Goal: Task Accomplishment & Management: Use online tool/utility

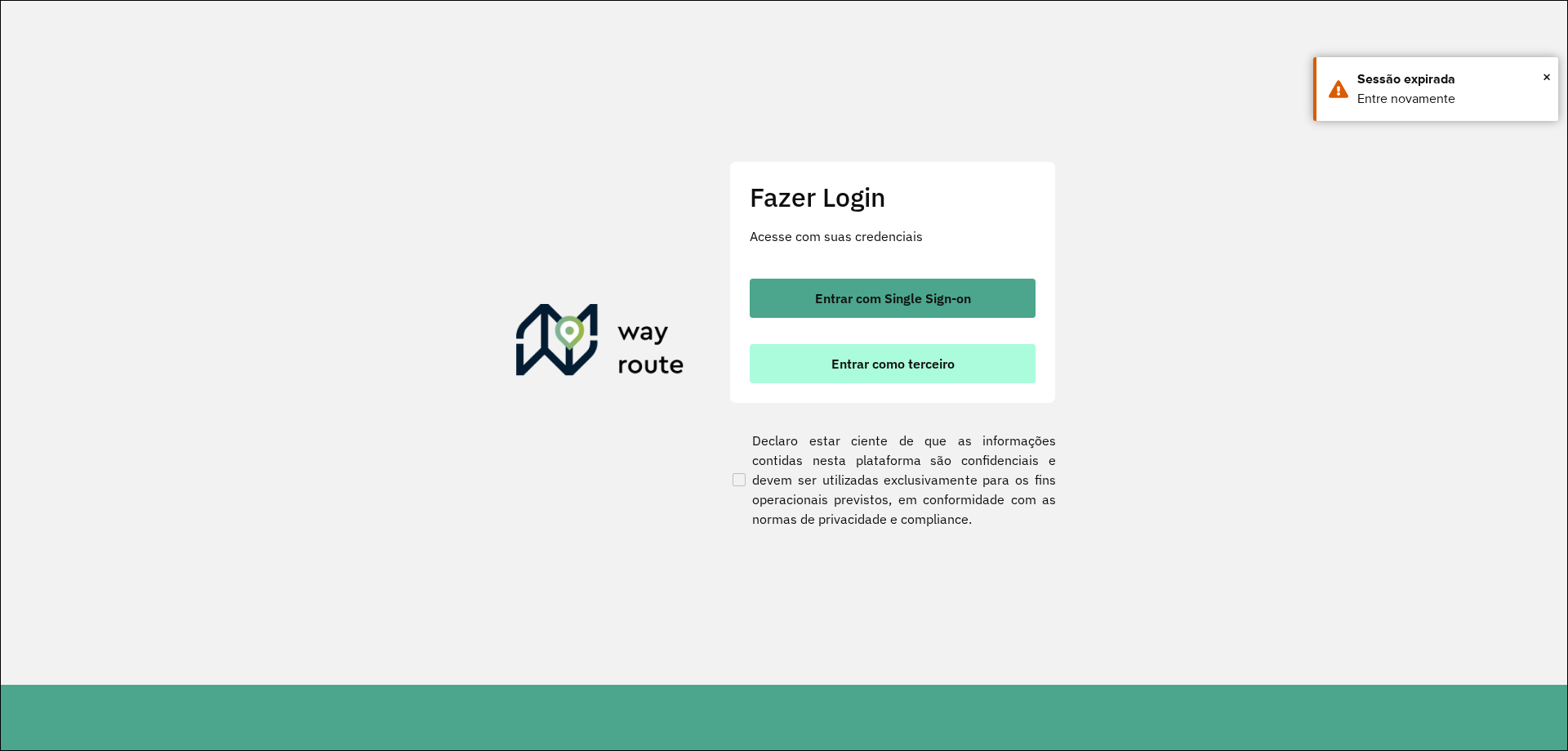
click at [883, 374] on button "Entrar como terceiro" at bounding box center [892, 364] width 286 height 39
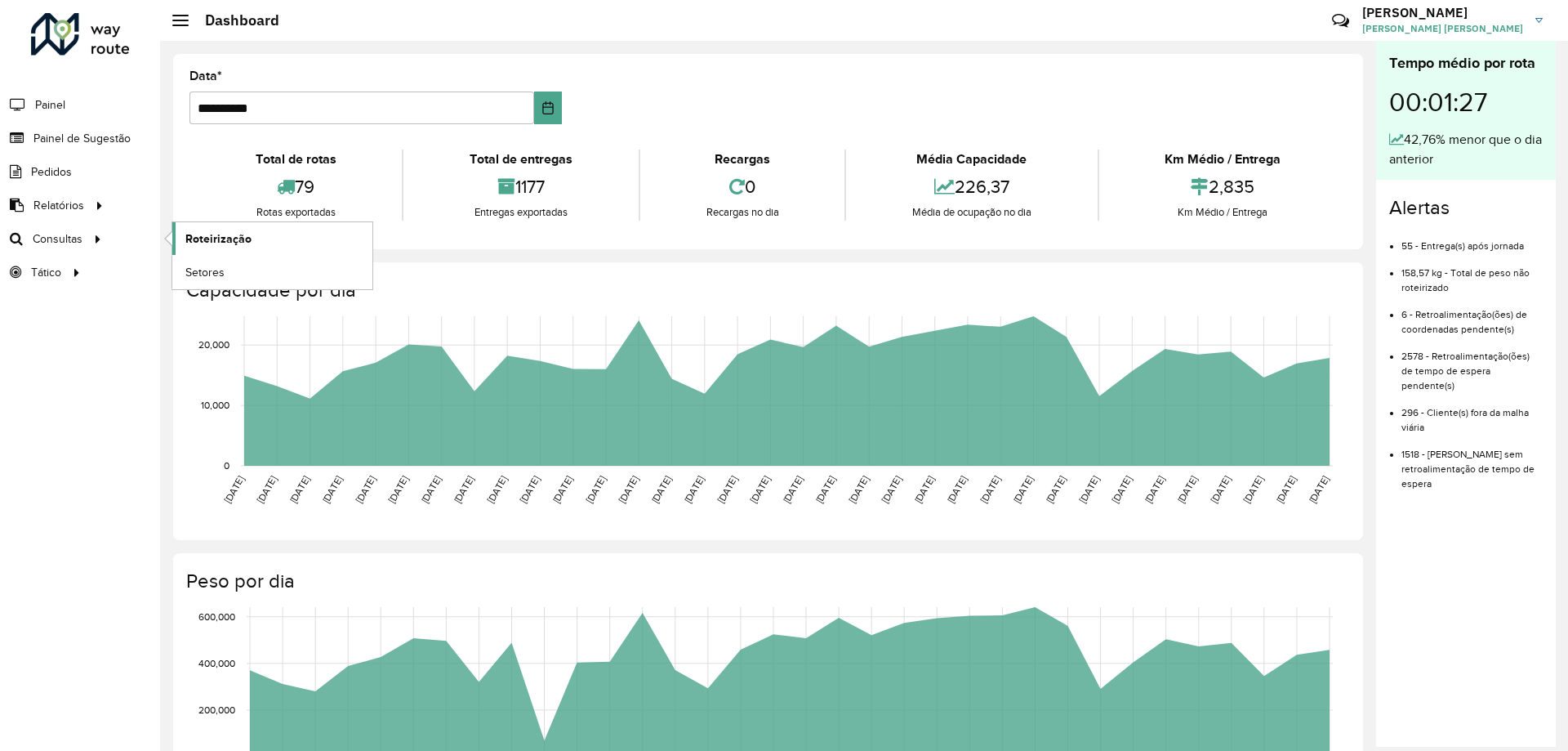
click at [231, 244] on span "Roteirização" at bounding box center [218, 239] width 66 height 17
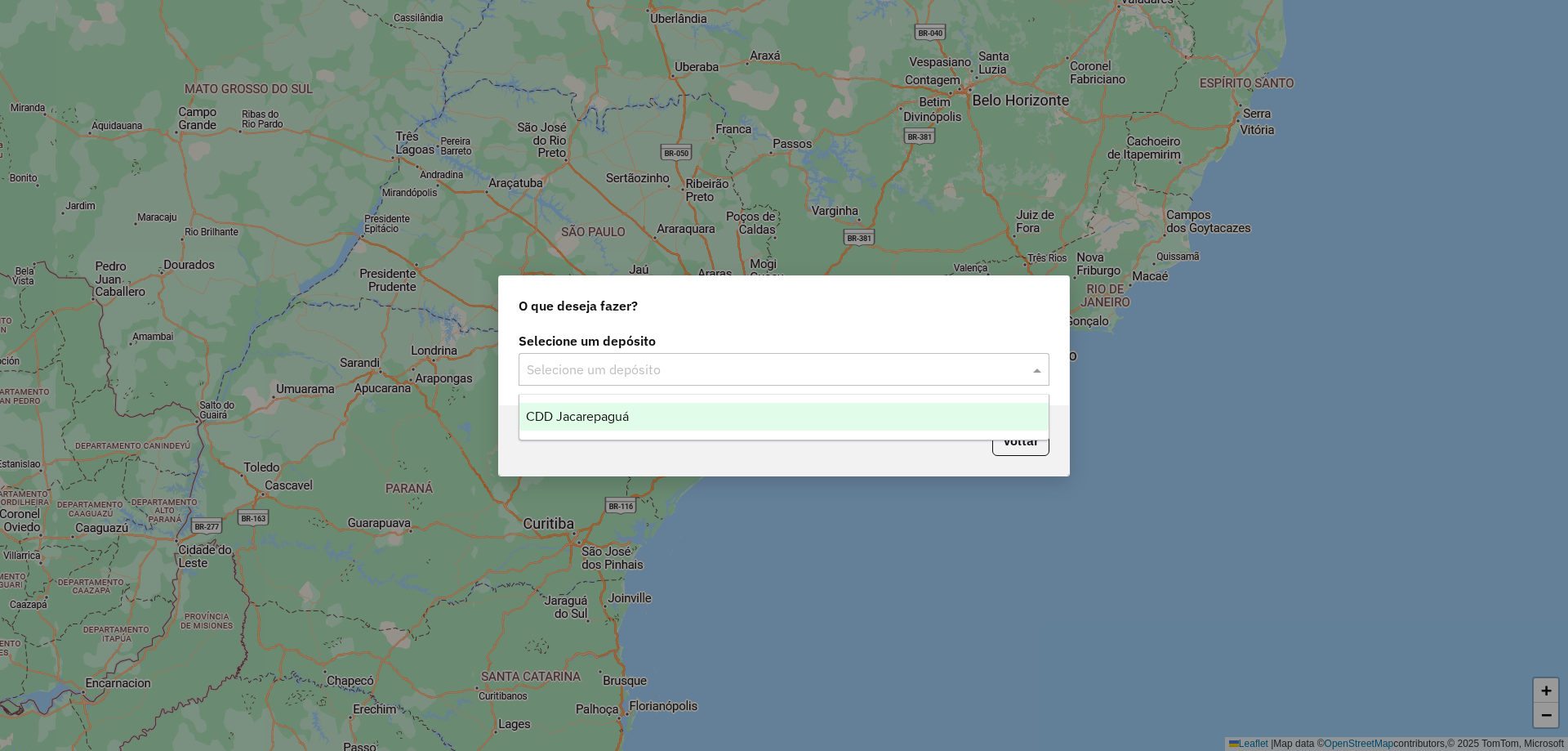
drag, startPoint x: 818, startPoint y: 379, endPoint x: 804, endPoint y: 381, distance: 14.1
click at [811, 381] on div "Selecione um depósito" at bounding box center [784, 369] width 531 height 33
click at [726, 420] on div "CDD Jacarepaguá" at bounding box center [784, 417] width 530 height 28
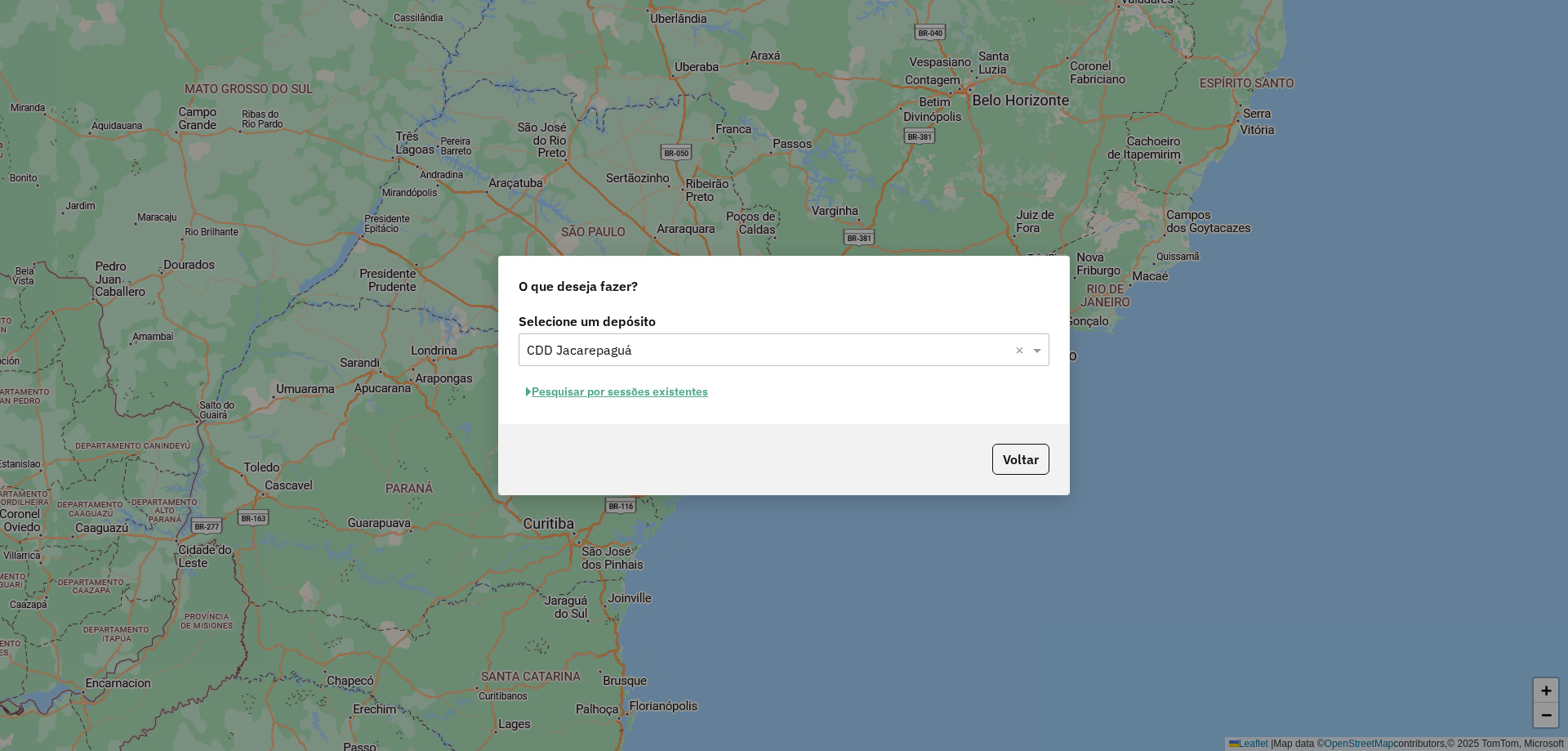
click at [682, 399] on button "Pesquisar por sessões existentes" at bounding box center [617, 392] width 196 height 26
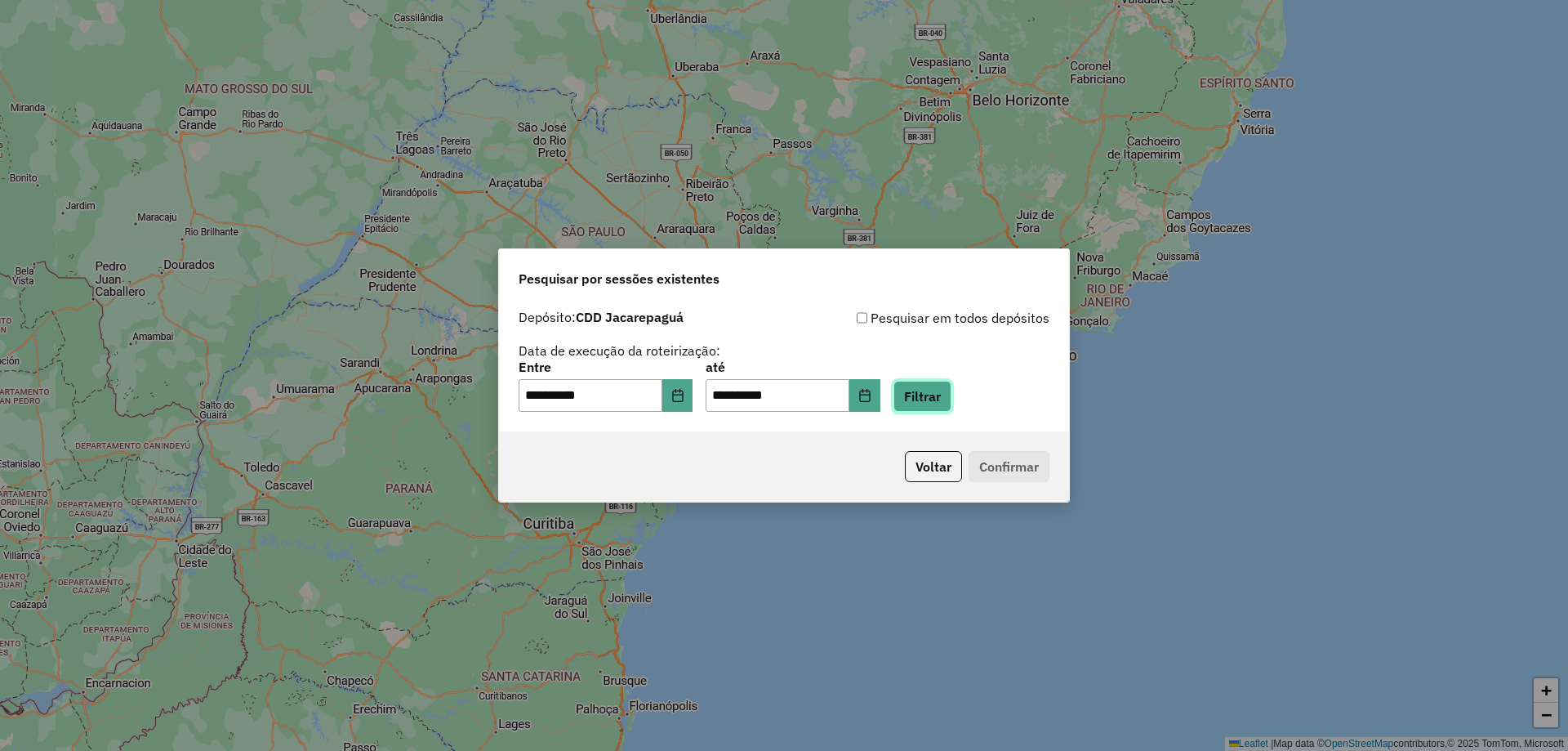
click at [946, 400] on button "Filtrar" at bounding box center [922, 397] width 58 height 31
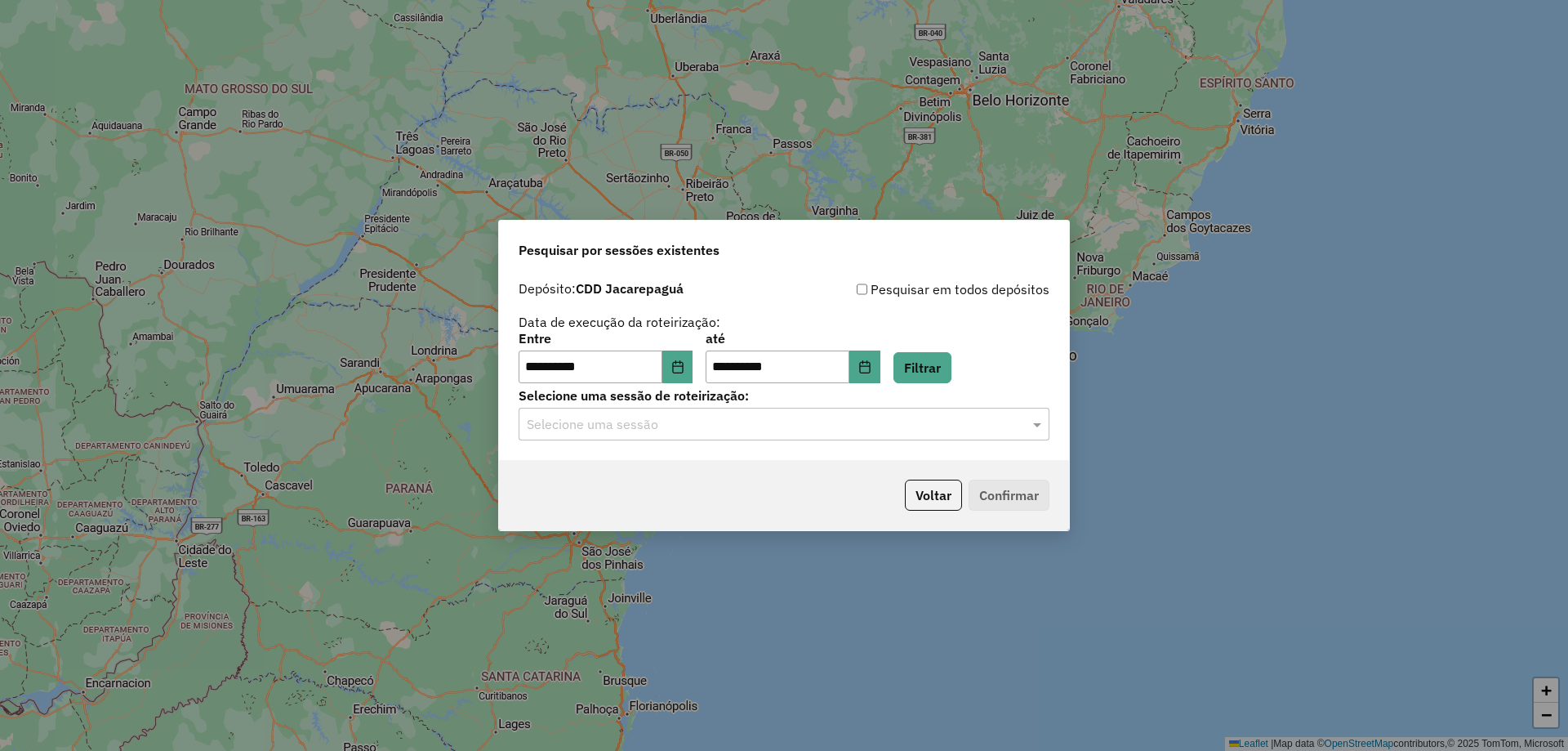
click at [752, 416] on input "text" at bounding box center [767, 424] width 482 height 19
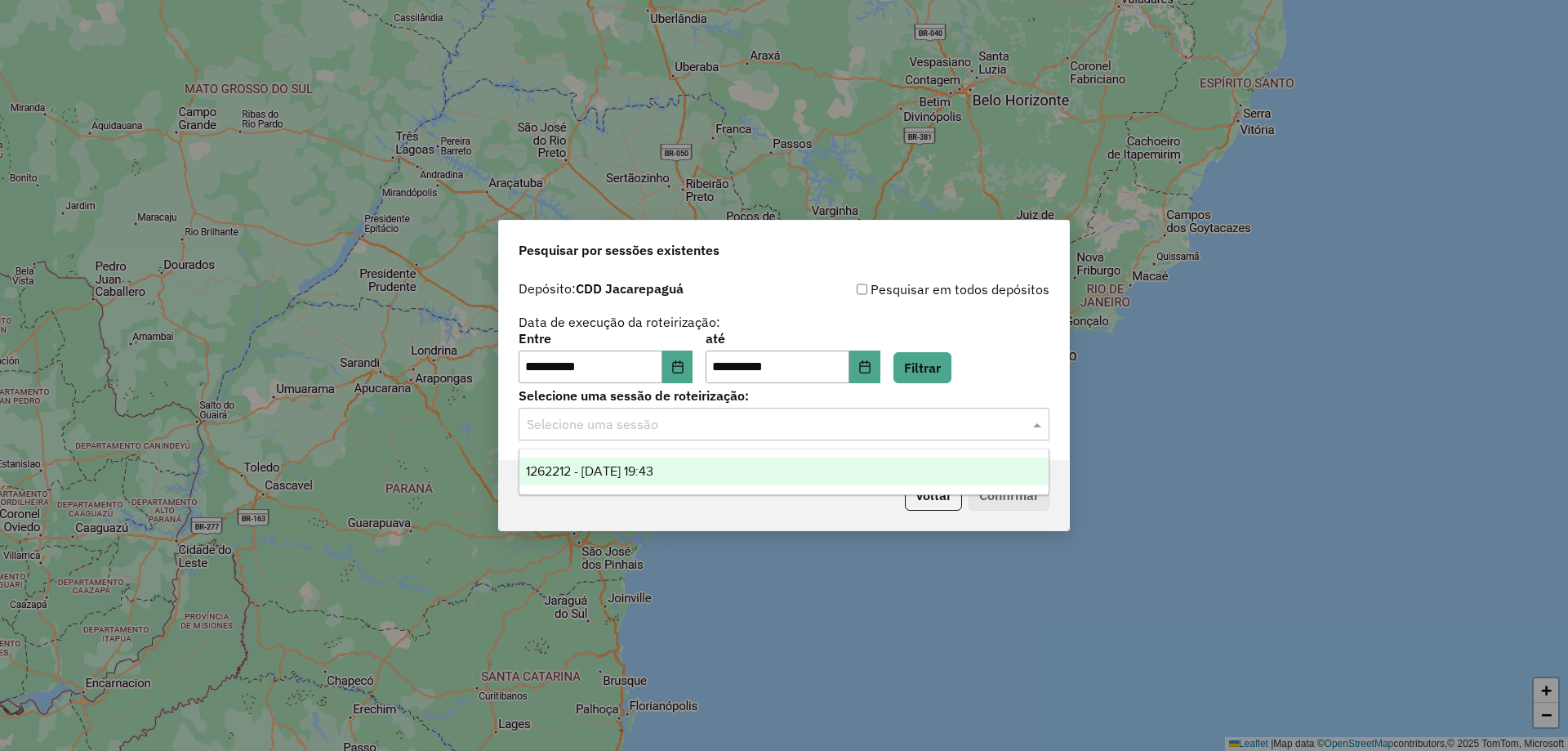
click at [696, 463] on div "1262212 - [DATE] 19:43" at bounding box center [784, 471] width 530 height 28
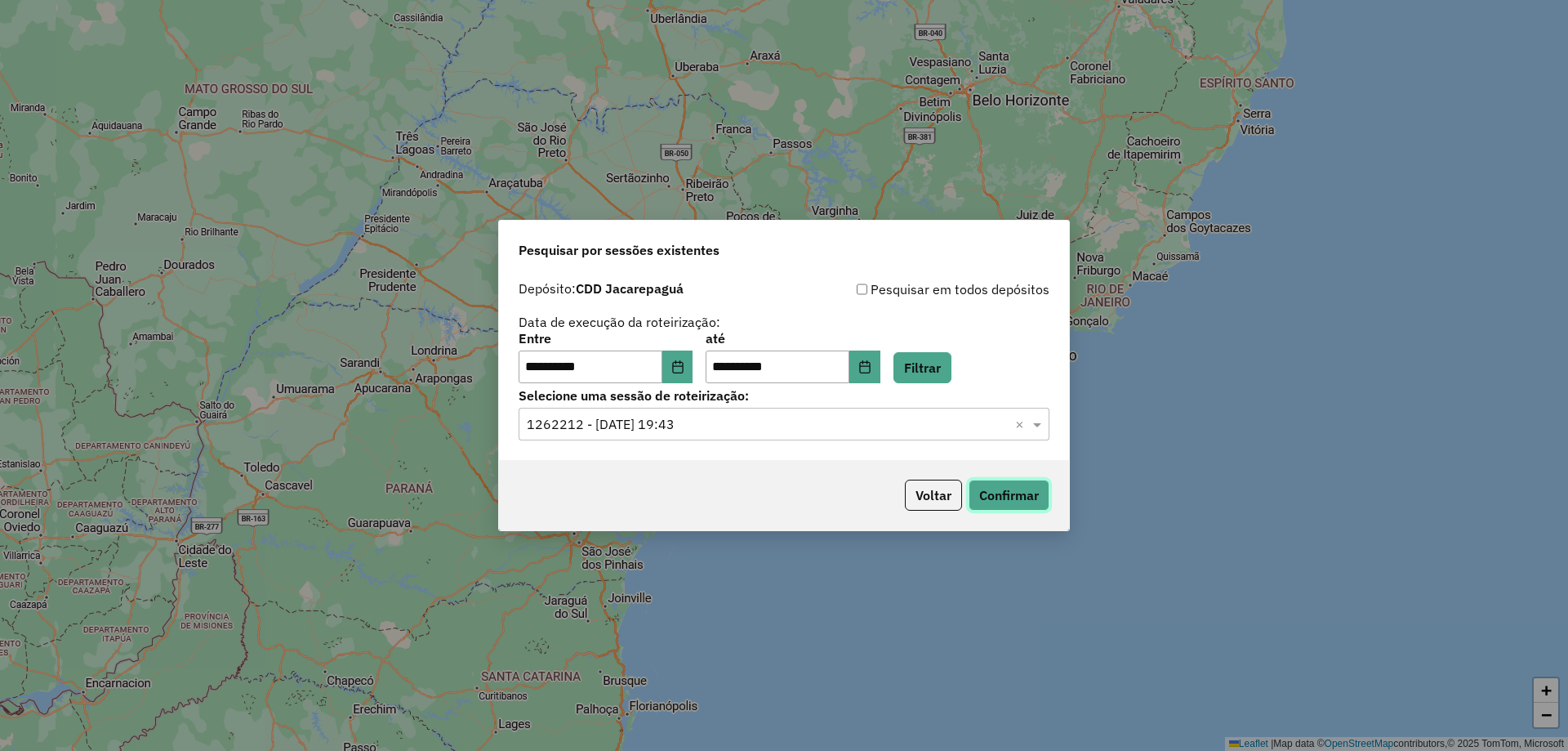
click at [1025, 496] on button "Confirmar" at bounding box center [1009, 495] width 81 height 31
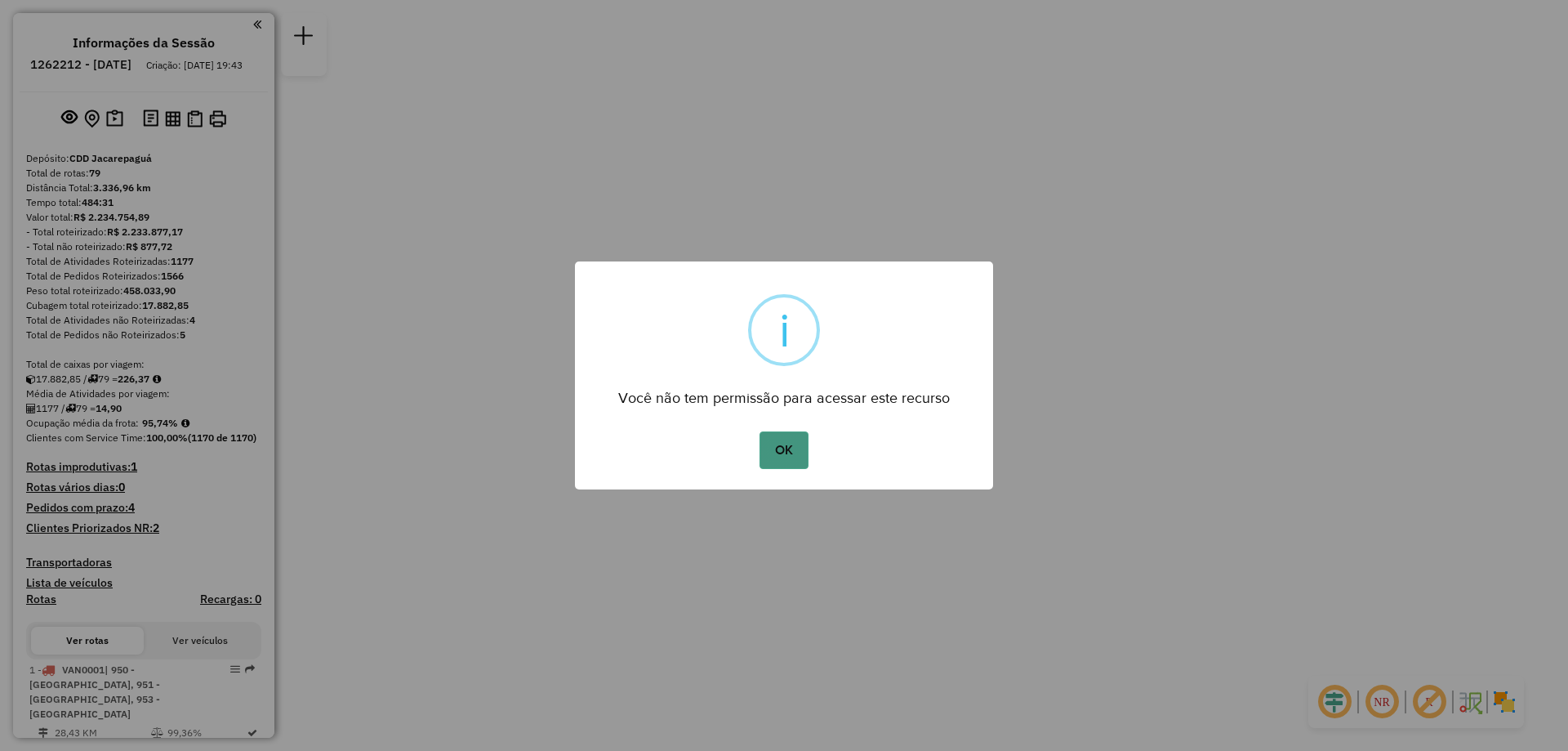
click at [801, 462] on button "OK" at bounding box center [784, 450] width 48 height 38
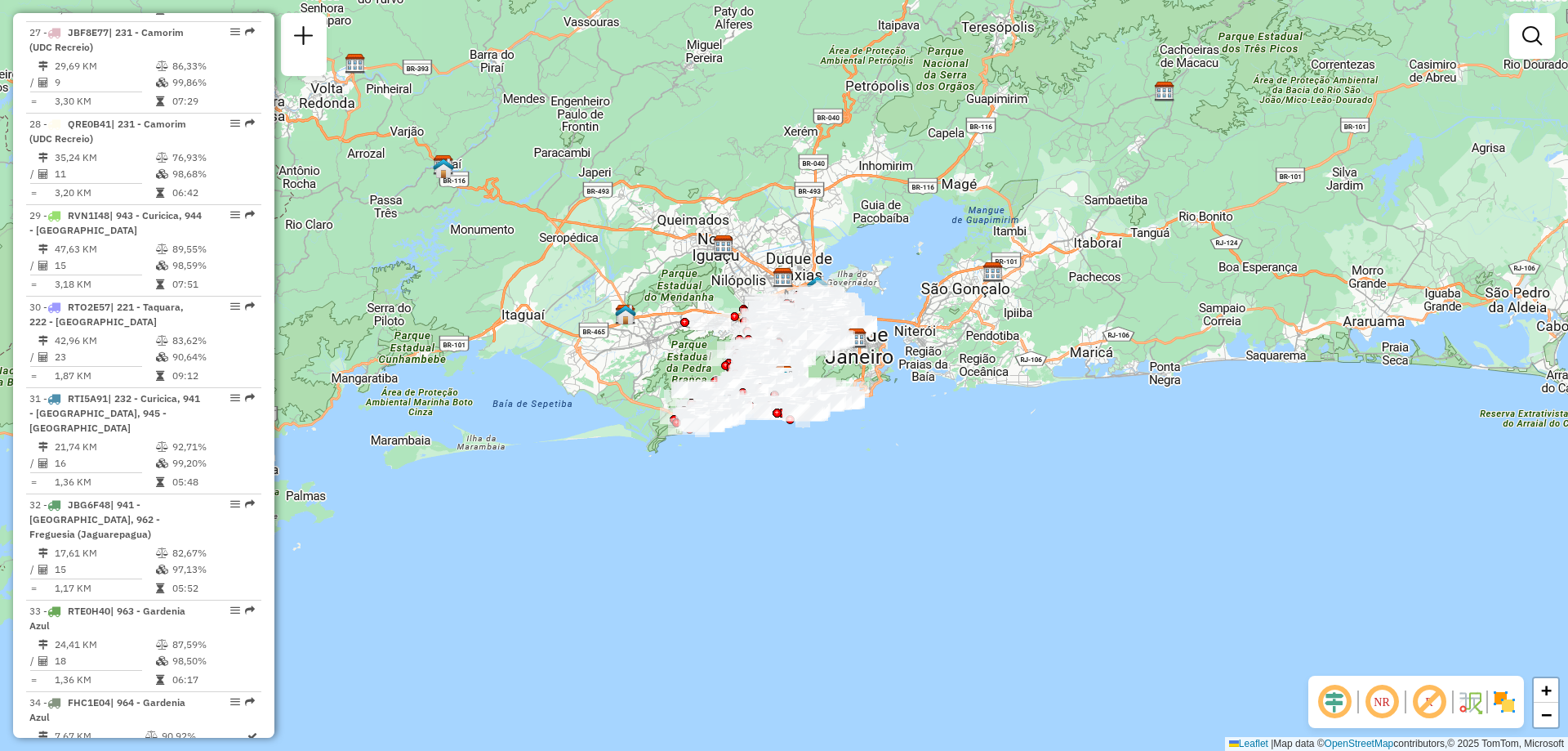
scroll to position [5083, 0]
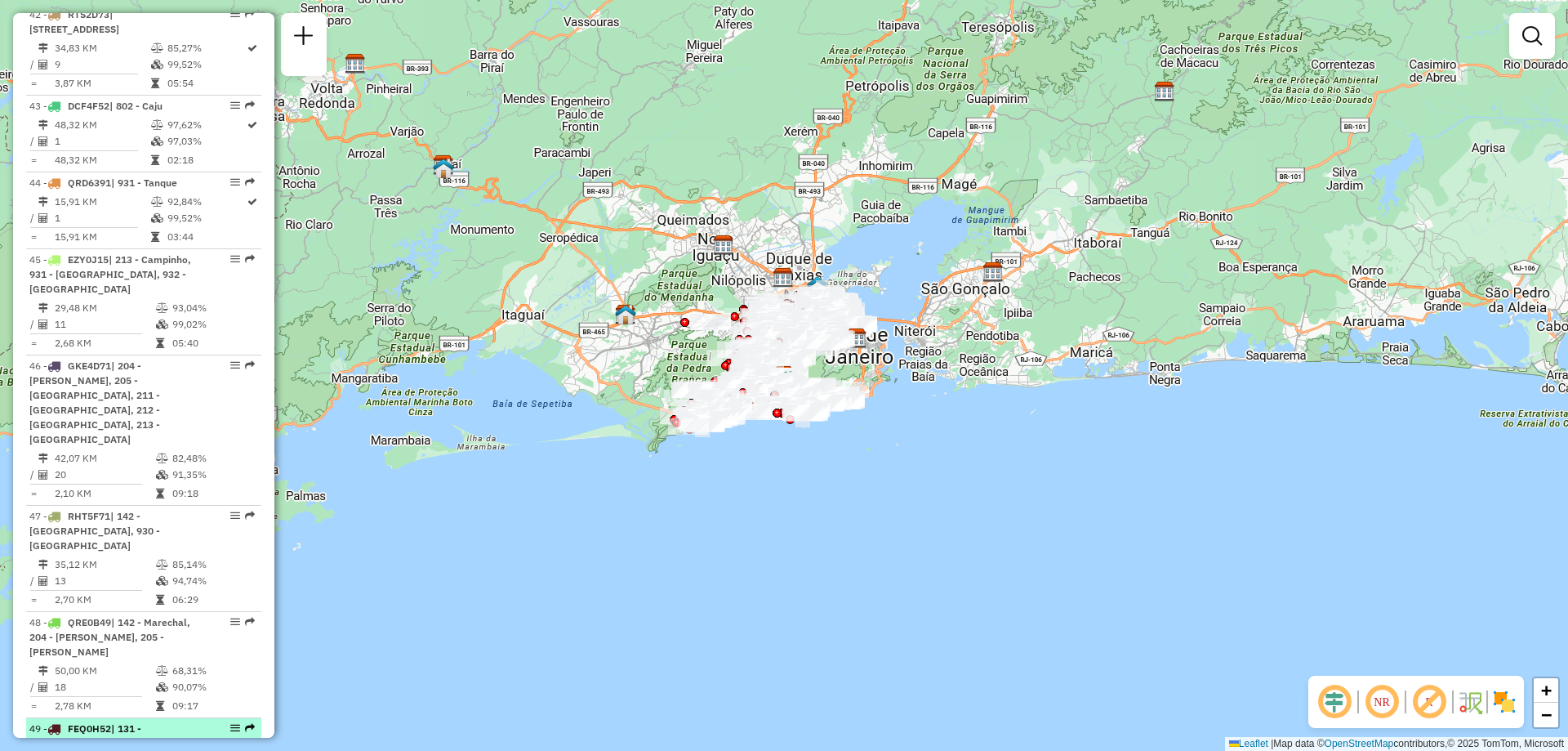
select select "**********"
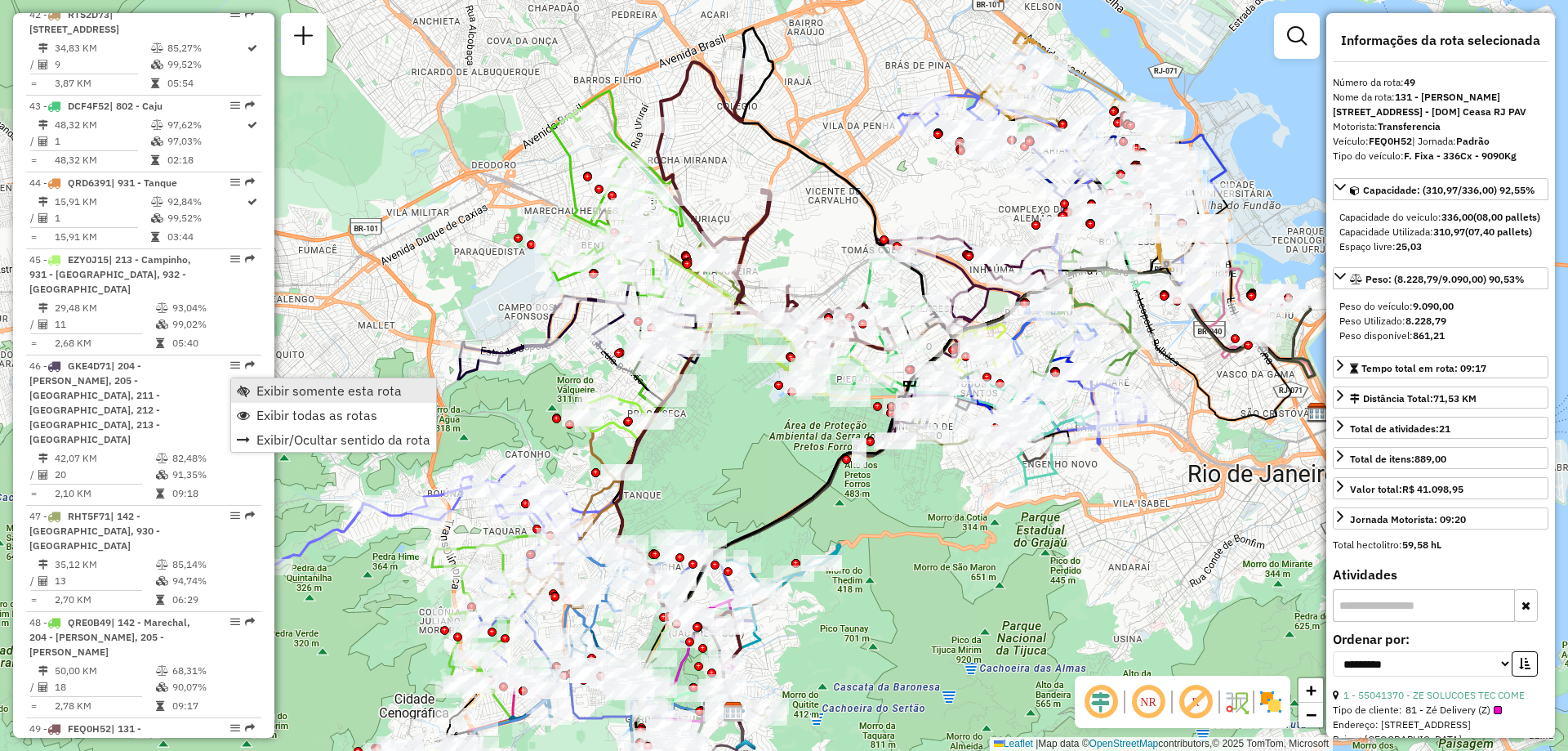
click at [302, 388] on span "Exibir somente esta rota" at bounding box center [329, 390] width 145 height 13
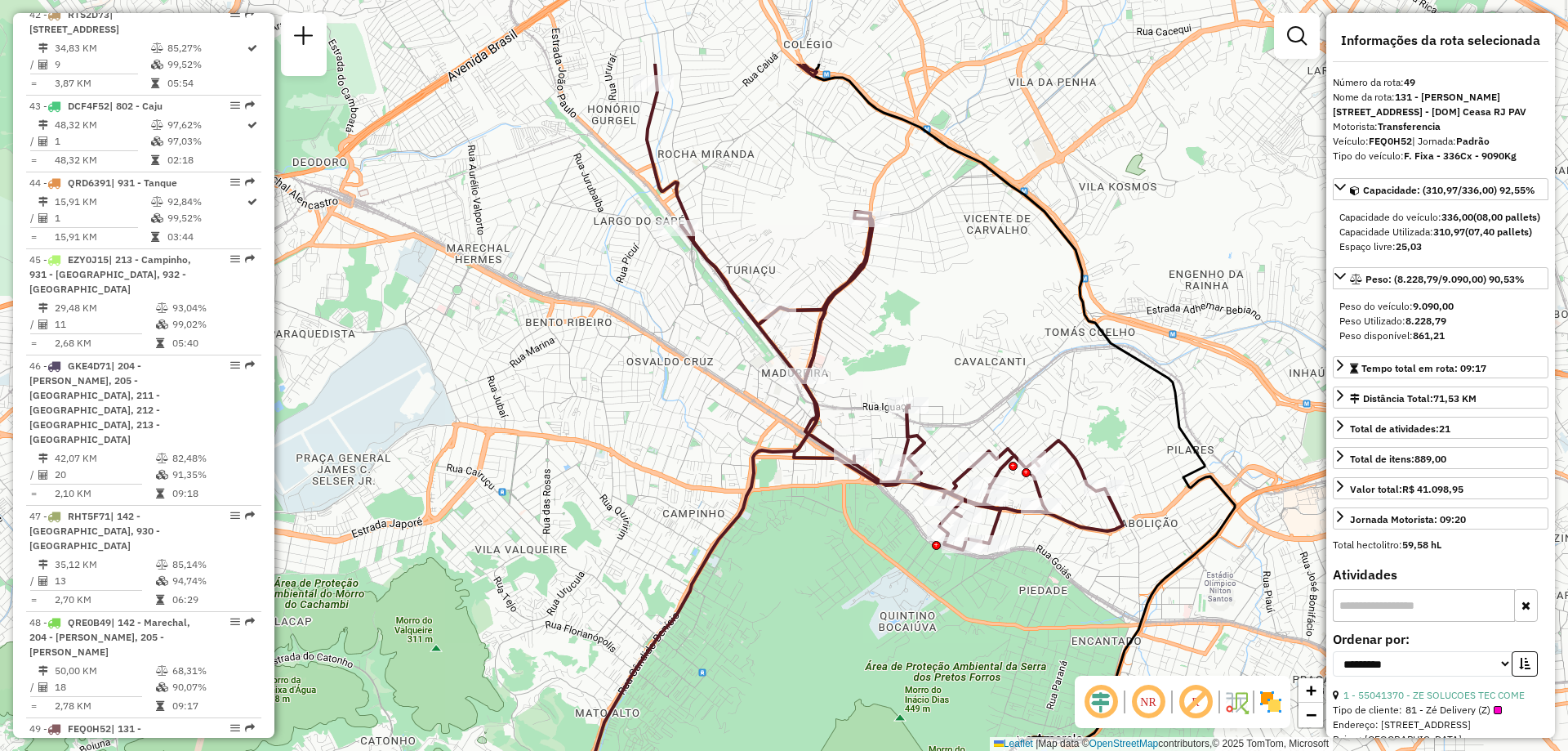
drag, startPoint x: 975, startPoint y: 350, endPoint x: 995, endPoint y: 381, distance: 36.9
click at [995, 381] on div "Janela de atendimento Grade de atendimento Capacidade Transportadoras Veículos …" at bounding box center [784, 376] width 1568 height 751
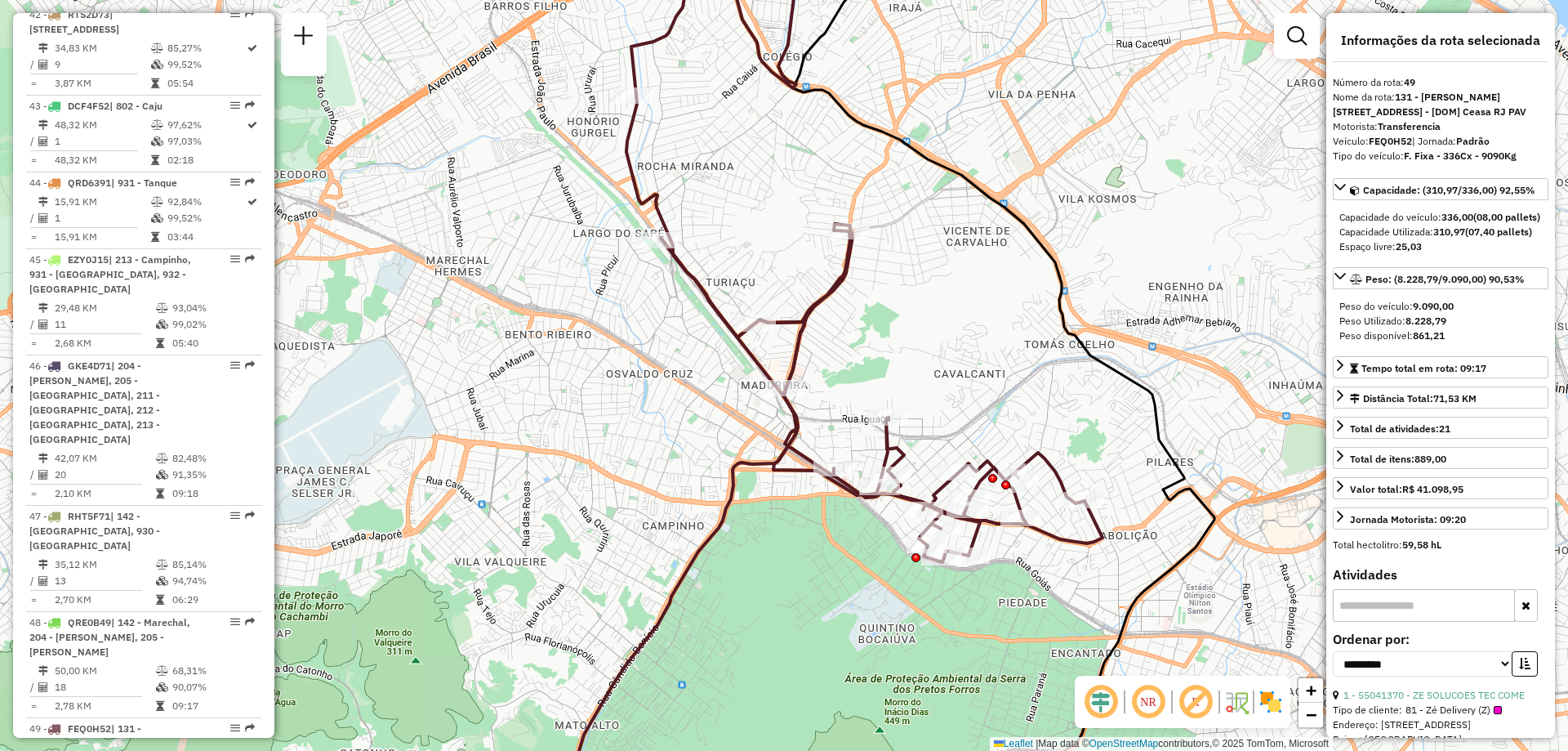
drag, startPoint x: 888, startPoint y: 305, endPoint x: 868, endPoint y: 317, distance: 23.3
click at [868, 317] on div "Janela de atendimento Grade de atendimento Capacidade Transportadoras Veículos …" at bounding box center [784, 376] width 1568 height 751
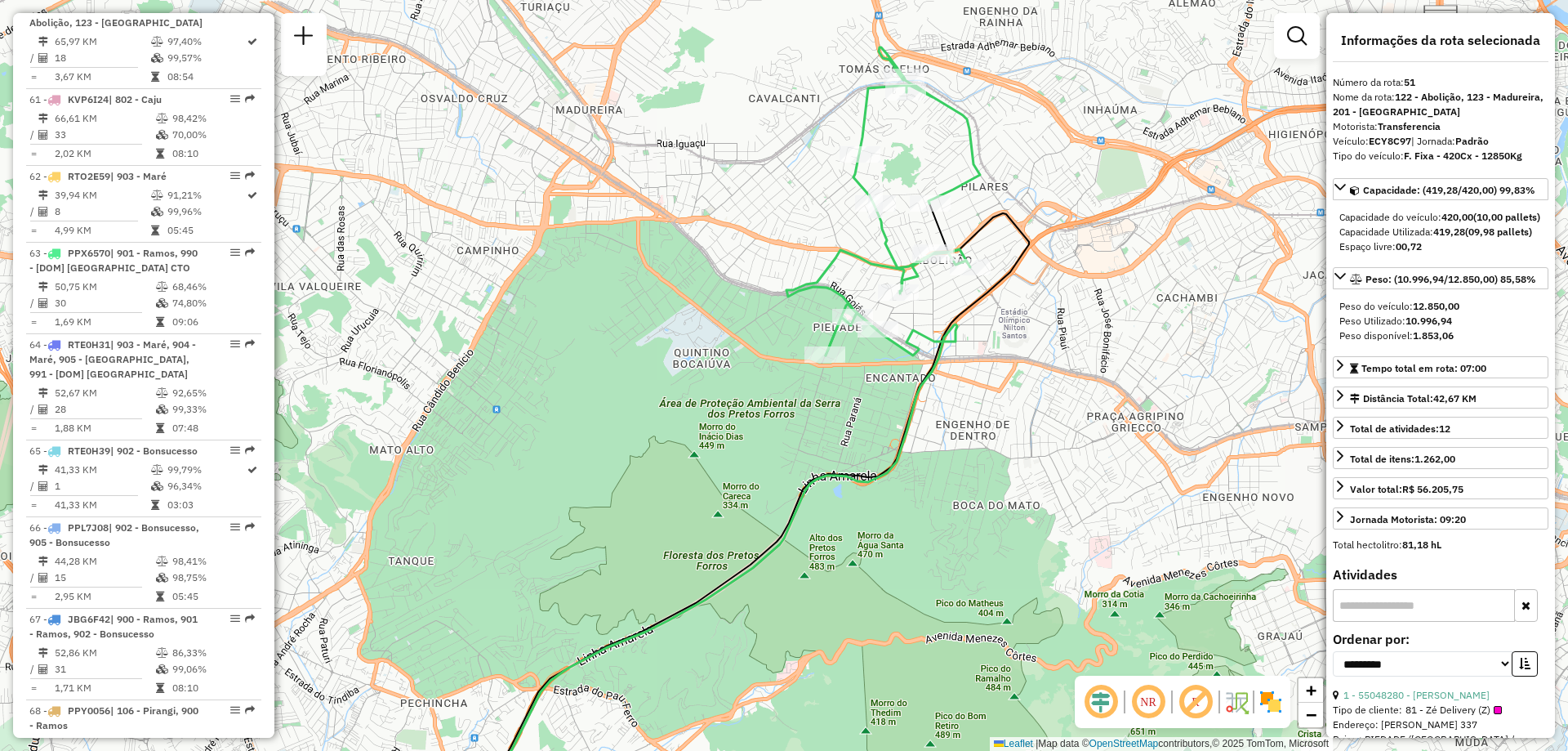
scroll to position [5174, 0]
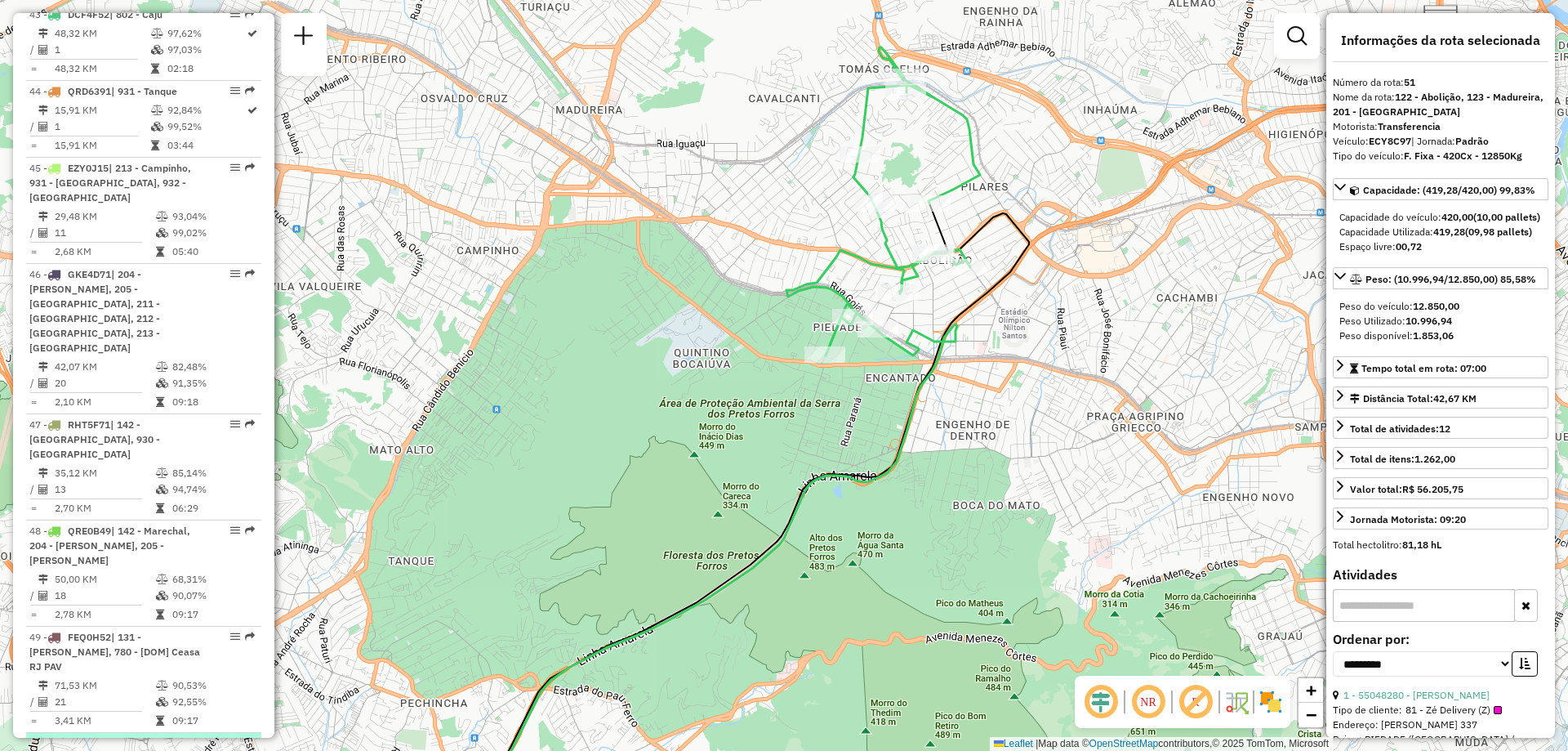
click at [152, 737] on span "| 201 - Cascadura, 203 - Madureira, 205 - Bento Ribeiro" at bounding box center [112, 757] width 166 height 41
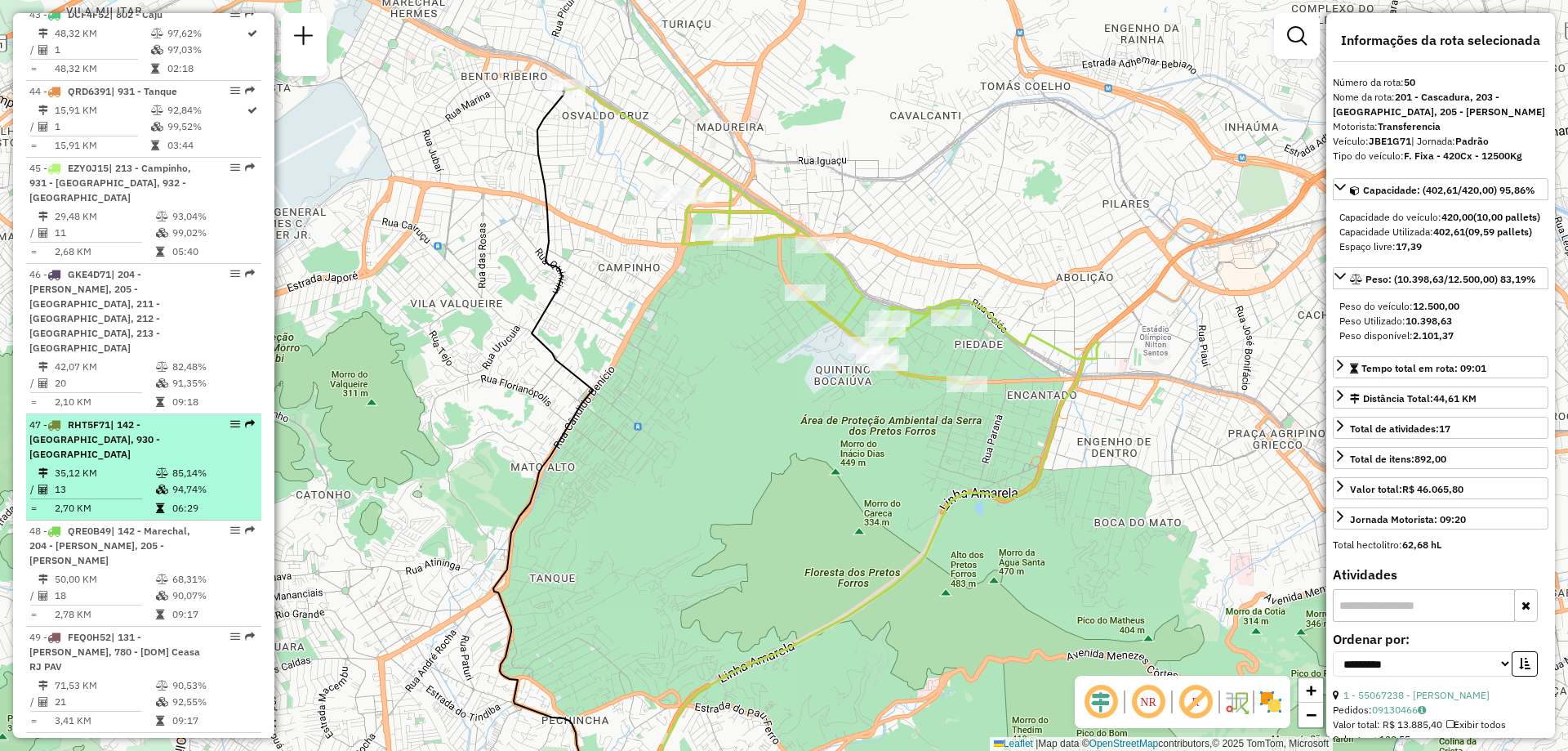
click at [150, 465] on td "35,12 KM" at bounding box center [105, 473] width 101 height 17
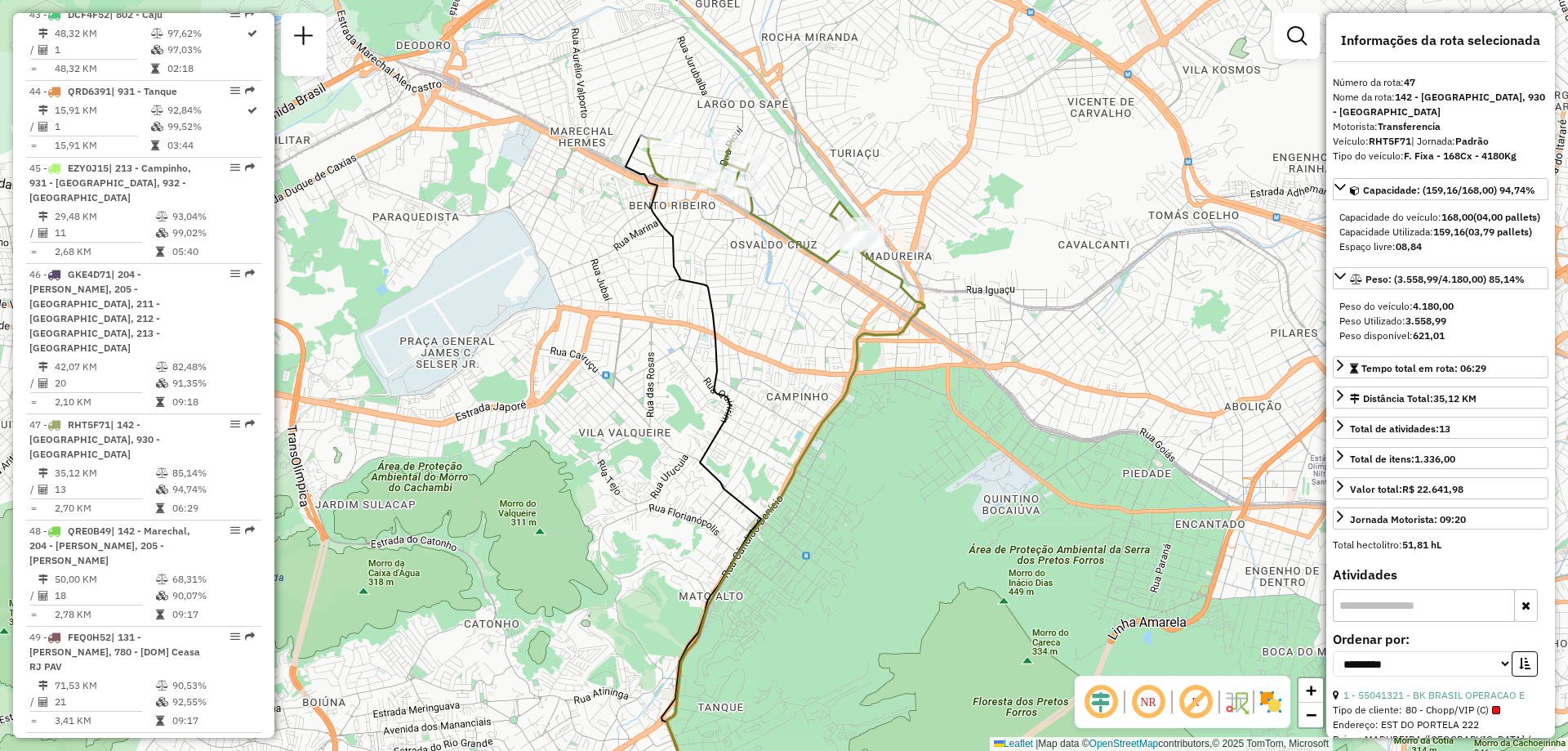
drag, startPoint x: 834, startPoint y: 107, endPoint x: 791, endPoint y: 141, distance: 54.8
click at [791, 141] on div "Janela de atendimento Grade de atendimento Capacidade Transportadoras Veículos …" at bounding box center [784, 376] width 1568 height 751
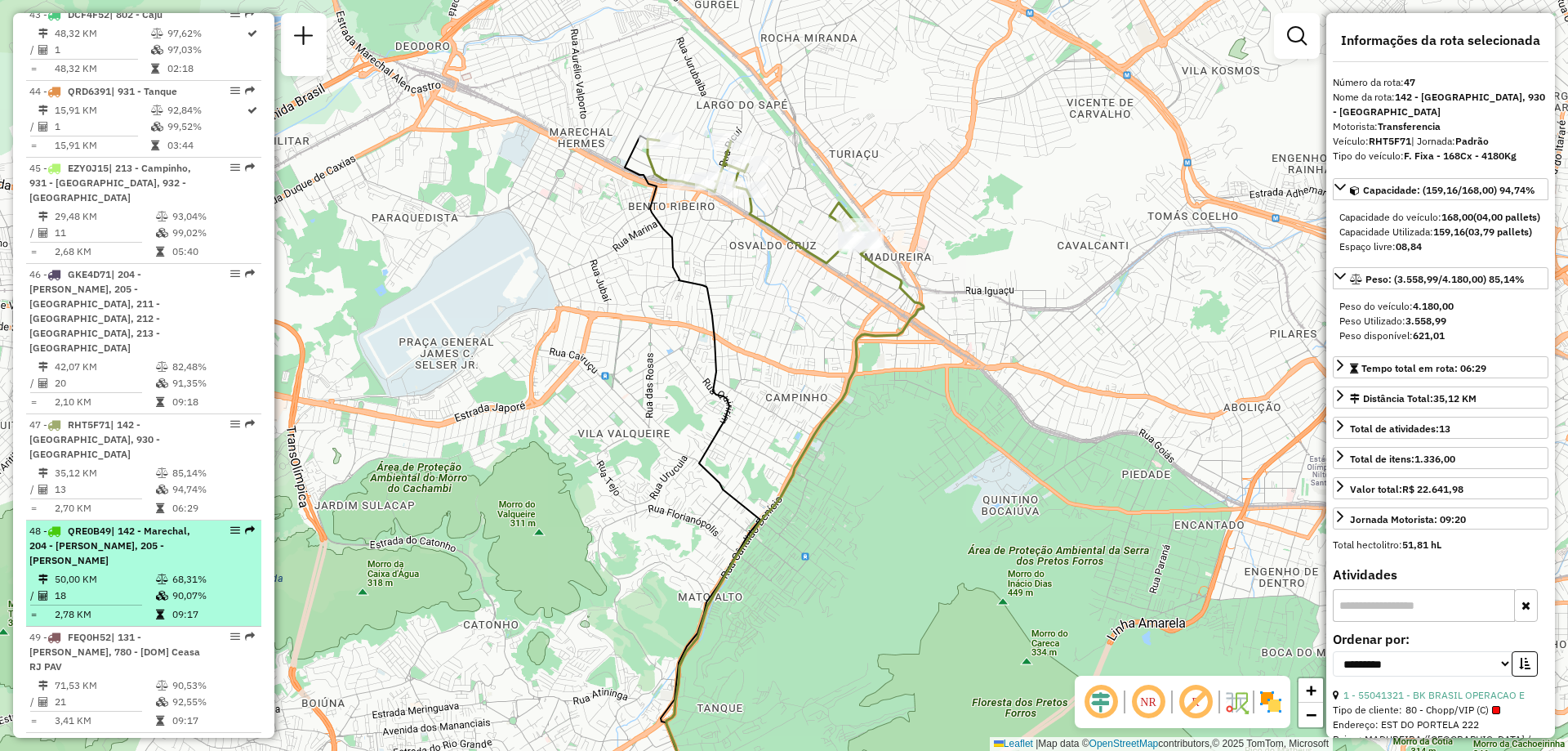
click at [204, 523] on div "48 - QRE0B49 | 142 - Marechal, 204 - Oswaldo Cruz, 205 - Bento Ribeiro" at bounding box center [143, 545] width 229 height 44
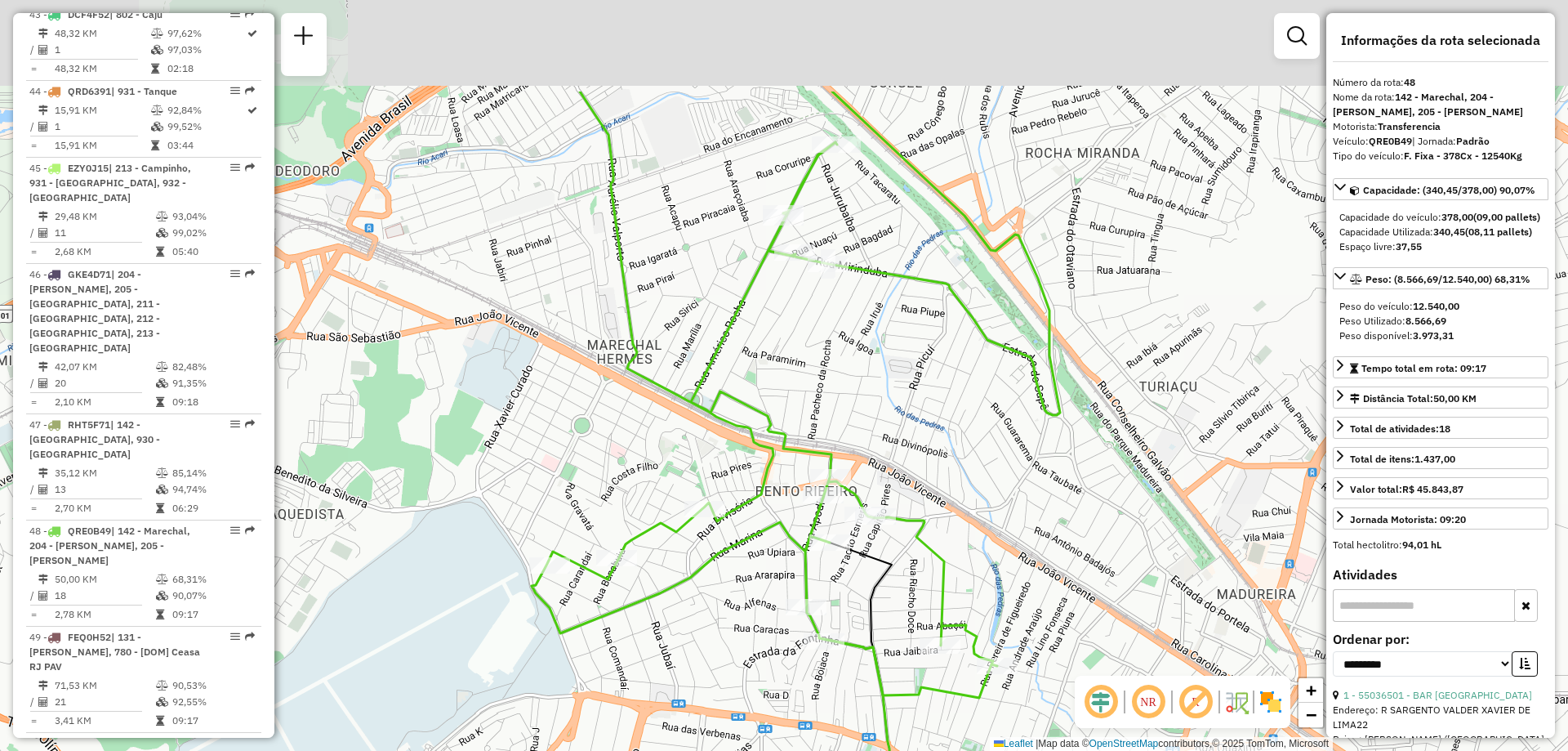
drag, startPoint x: 787, startPoint y: 169, endPoint x: 754, endPoint y: 336, distance: 170.2
click at [754, 336] on div "Janela de atendimento Grade de atendimento Capacidade Transportadoras Veículos …" at bounding box center [784, 376] width 1568 height 751
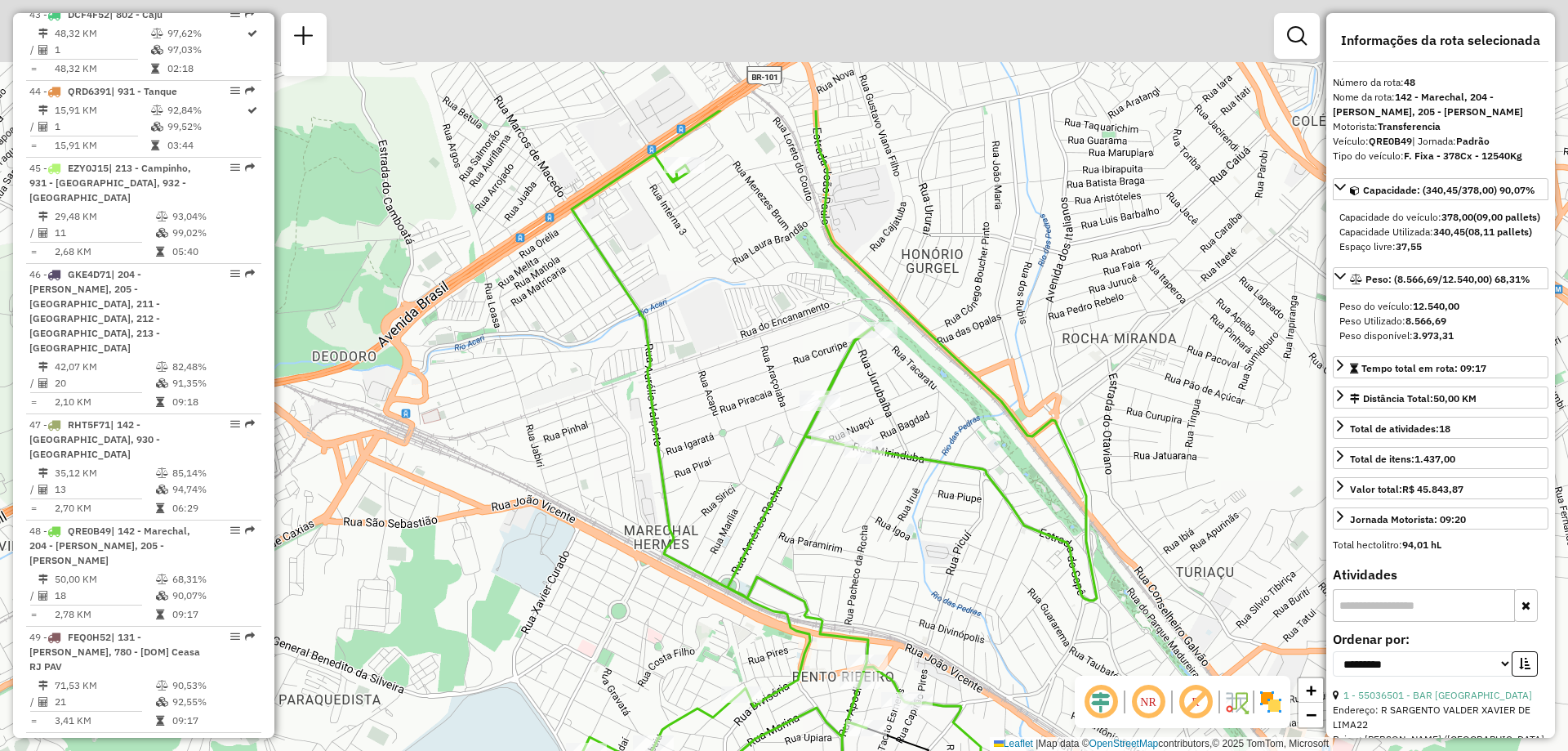
drag, startPoint x: 722, startPoint y: 214, endPoint x: 760, endPoint y: 399, distance: 188.9
click at [760, 399] on div "Janela de atendimento Grade de atendimento Capacidade Transportadoras Veículos …" at bounding box center [784, 376] width 1568 height 751
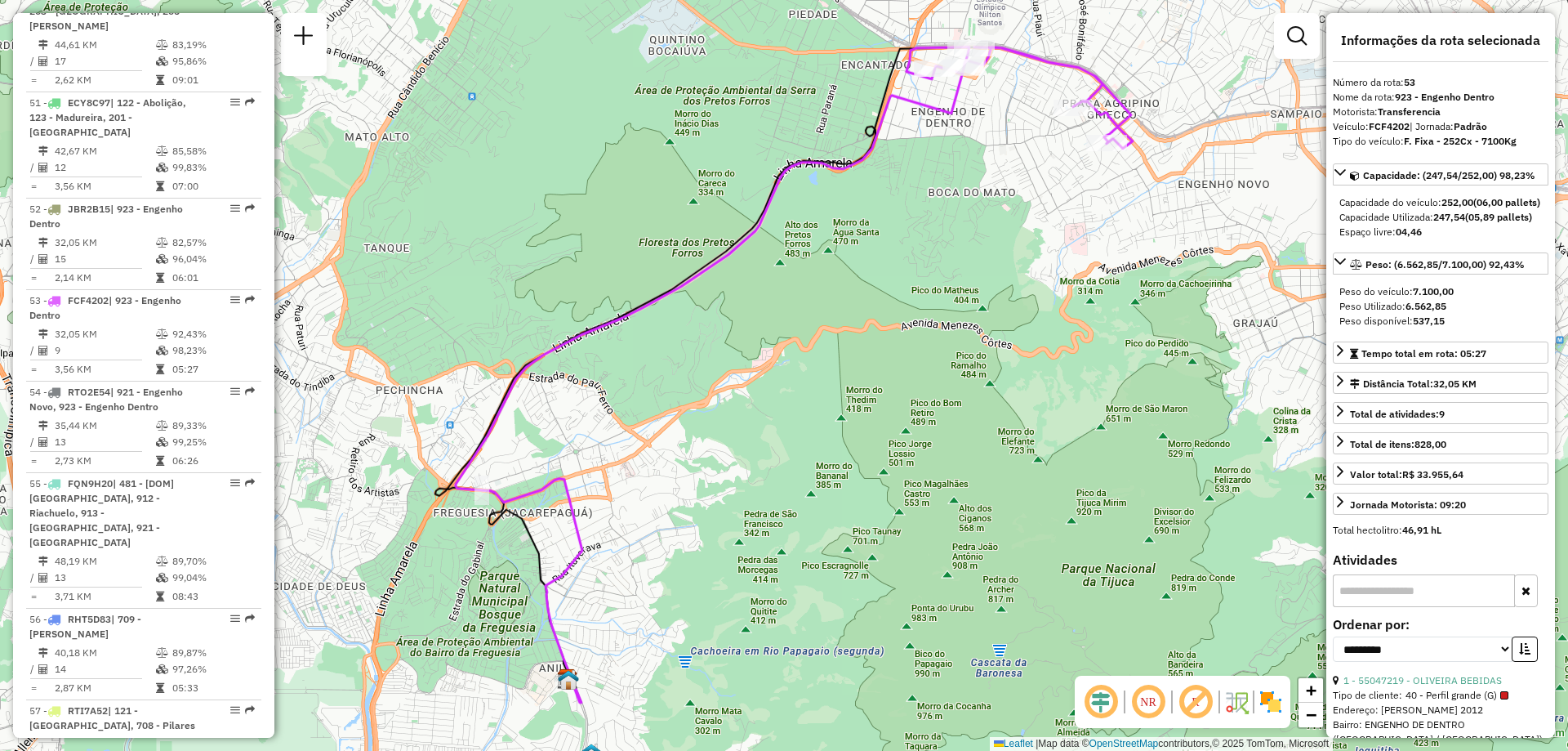
scroll to position [5083, 0]
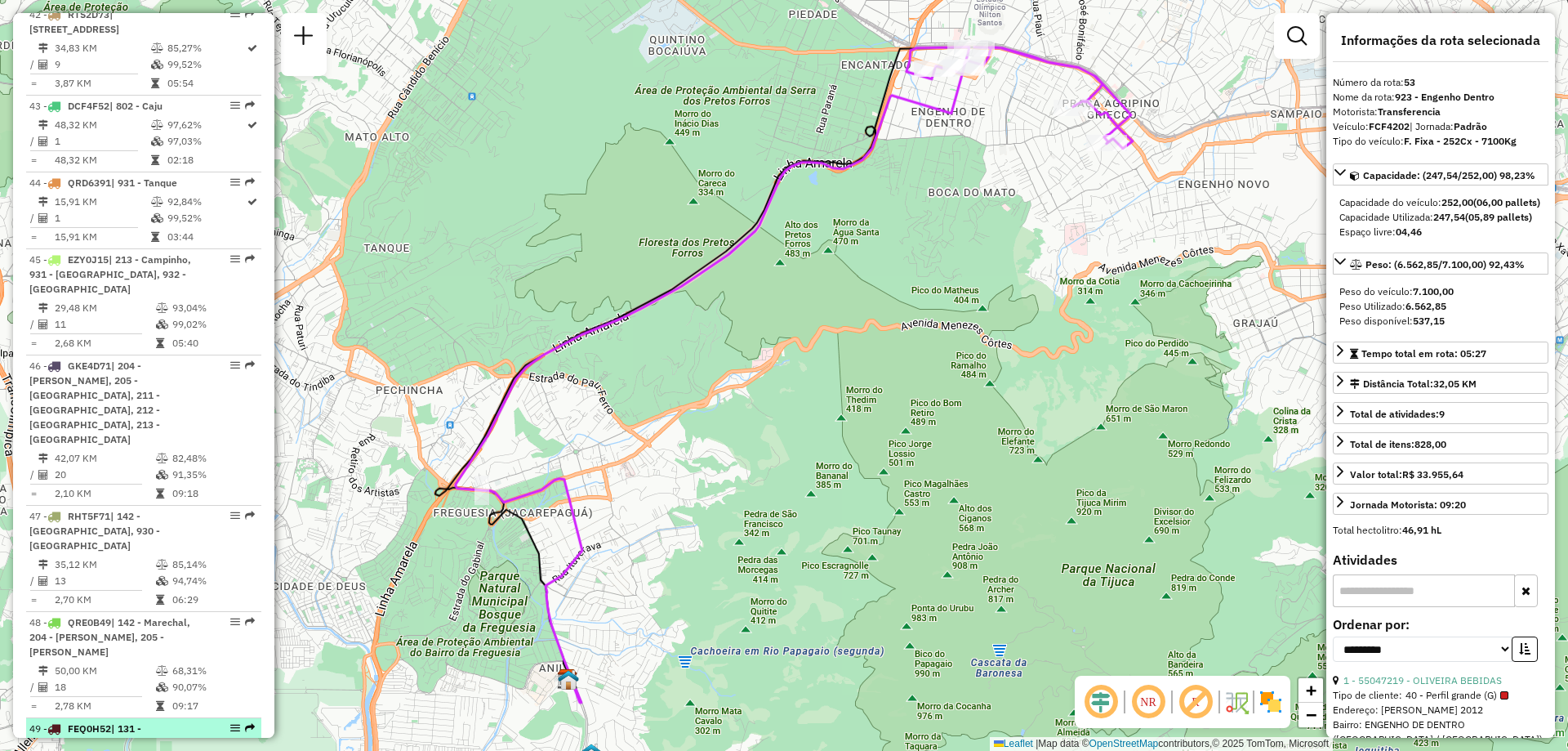
click at [159, 723] on span "| 131 - Vicente de Carvalho, 780 - [DOM] Ceasa RJ PAV" at bounding box center [115, 743] width 171 height 41
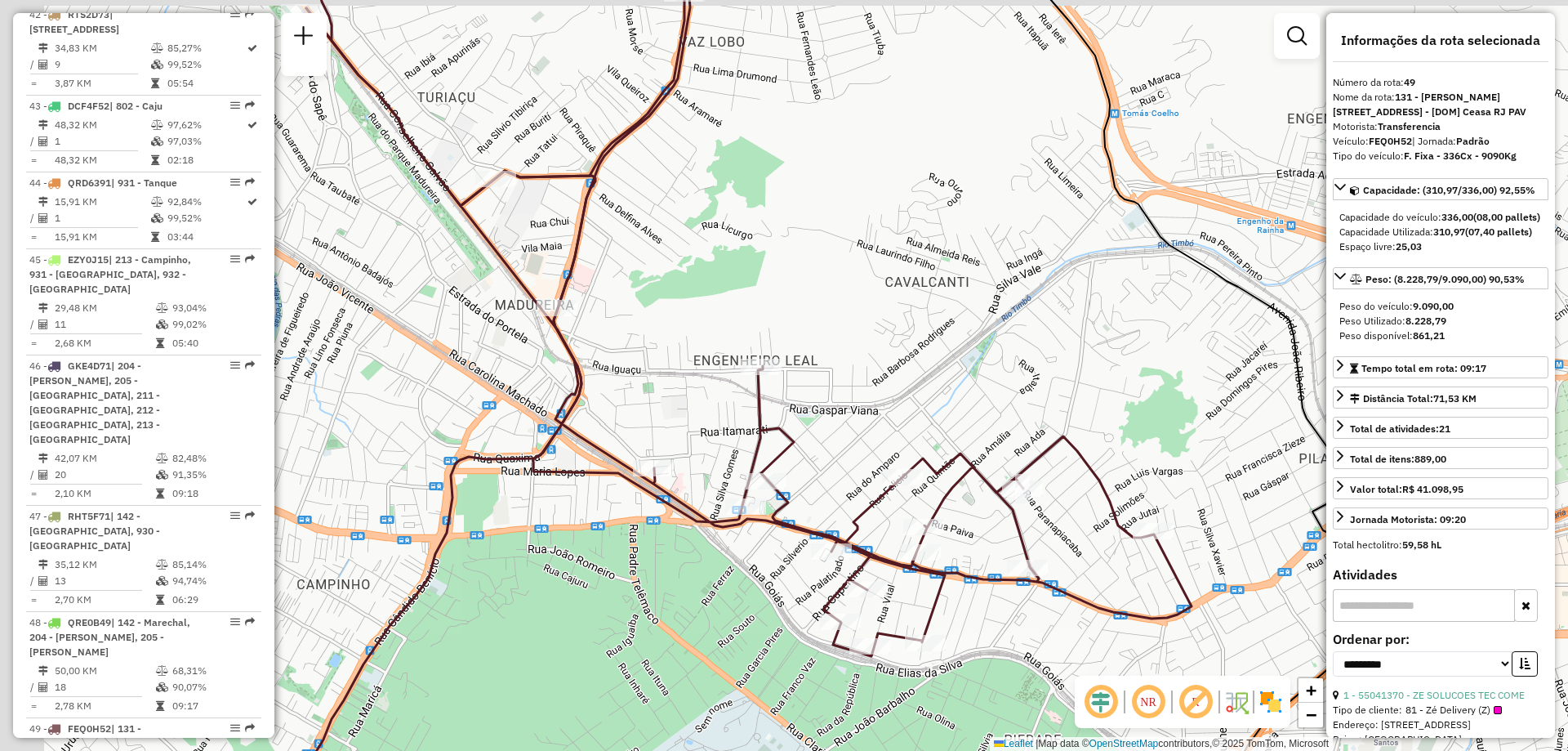
drag, startPoint x: 837, startPoint y: 279, endPoint x: 934, endPoint y: 330, distance: 109.6
click at [934, 330] on div "Janela de atendimento Grade de atendimento Capacidade Transportadoras Veículos …" at bounding box center [784, 376] width 1568 height 751
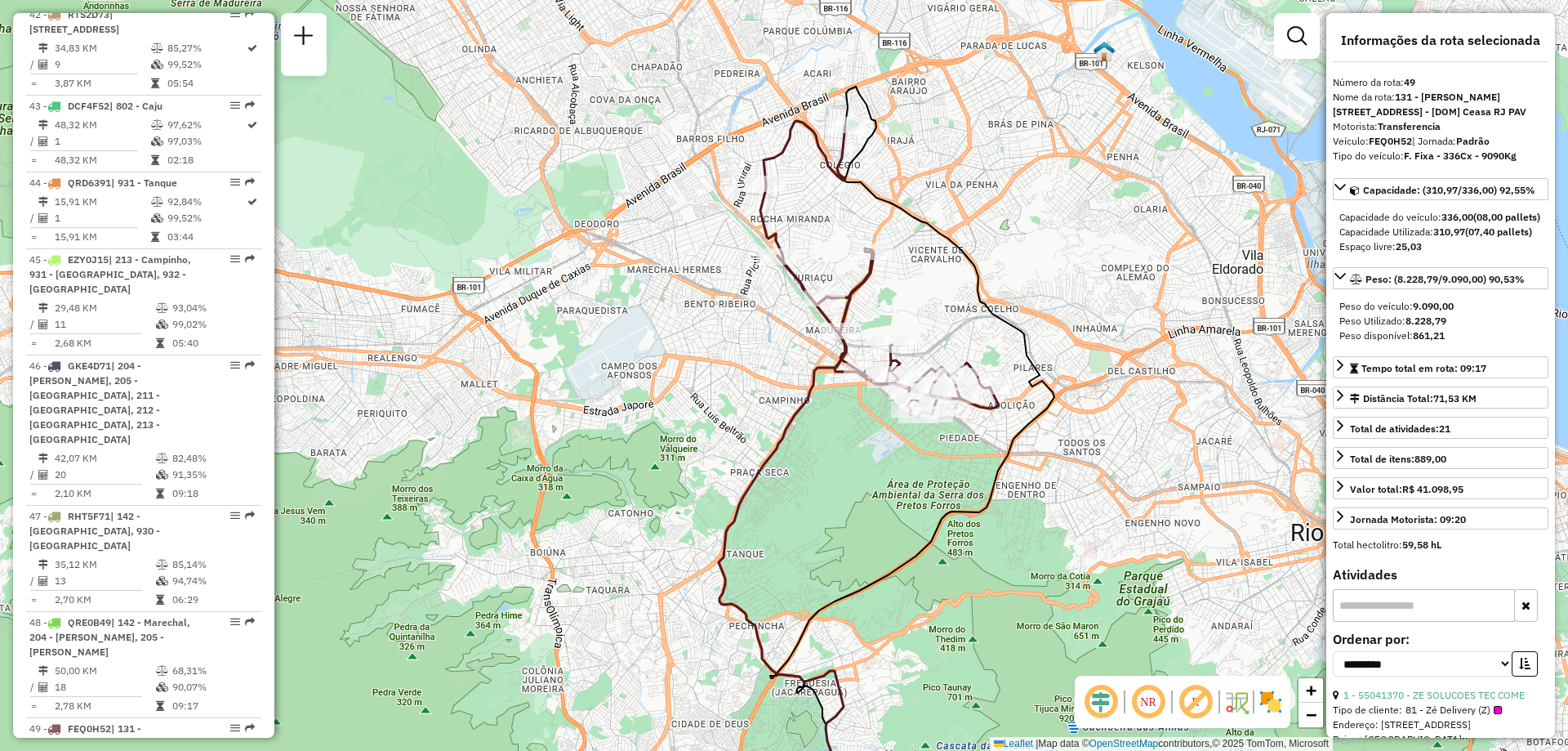
click at [932, 297] on div "Janela de atendimento Grade de atendimento Capacidade Transportadoras Veículos …" at bounding box center [784, 376] width 1568 height 751
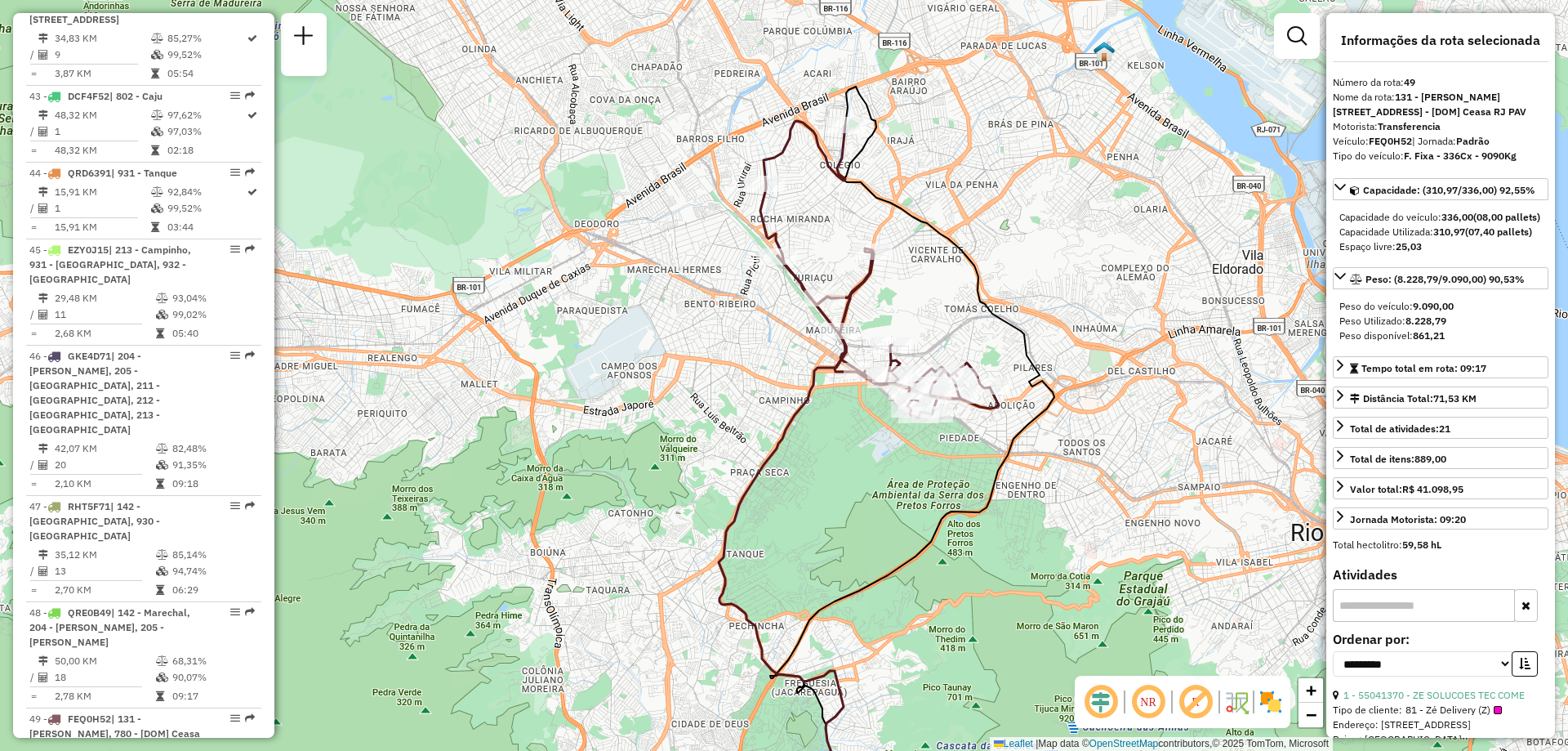
scroll to position [5256, 0]
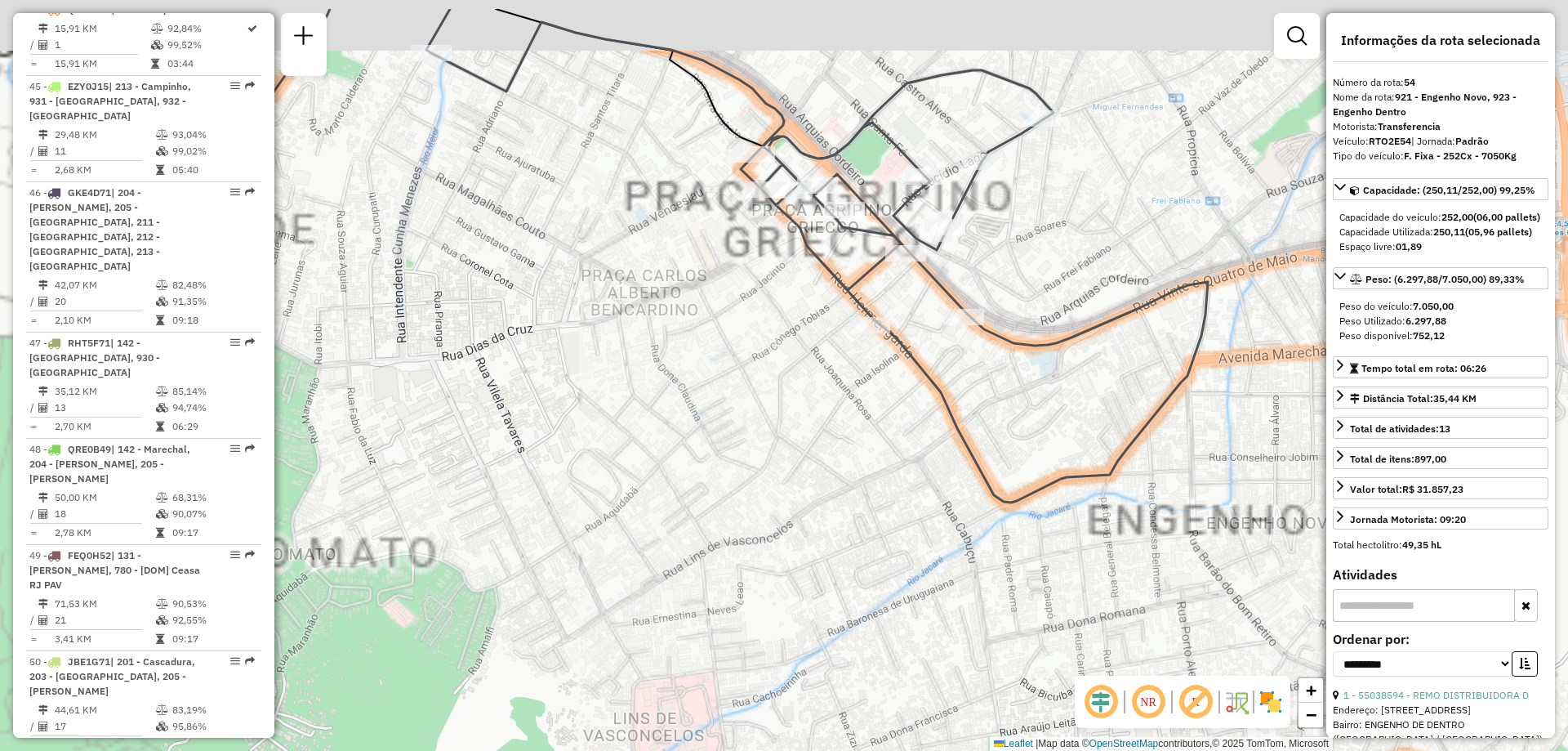
drag, startPoint x: 976, startPoint y: 100, endPoint x: 1159, endPoint y: 189, distance: 203.5
click at [1159, 189] on div "Janela de atendimento Grade de atendimento Capacidade Transportadoras Veículos …" at bounding box center [784, 376] width 1568 height 751
